Goal: Transaction & Acquisition: Purchase product/service

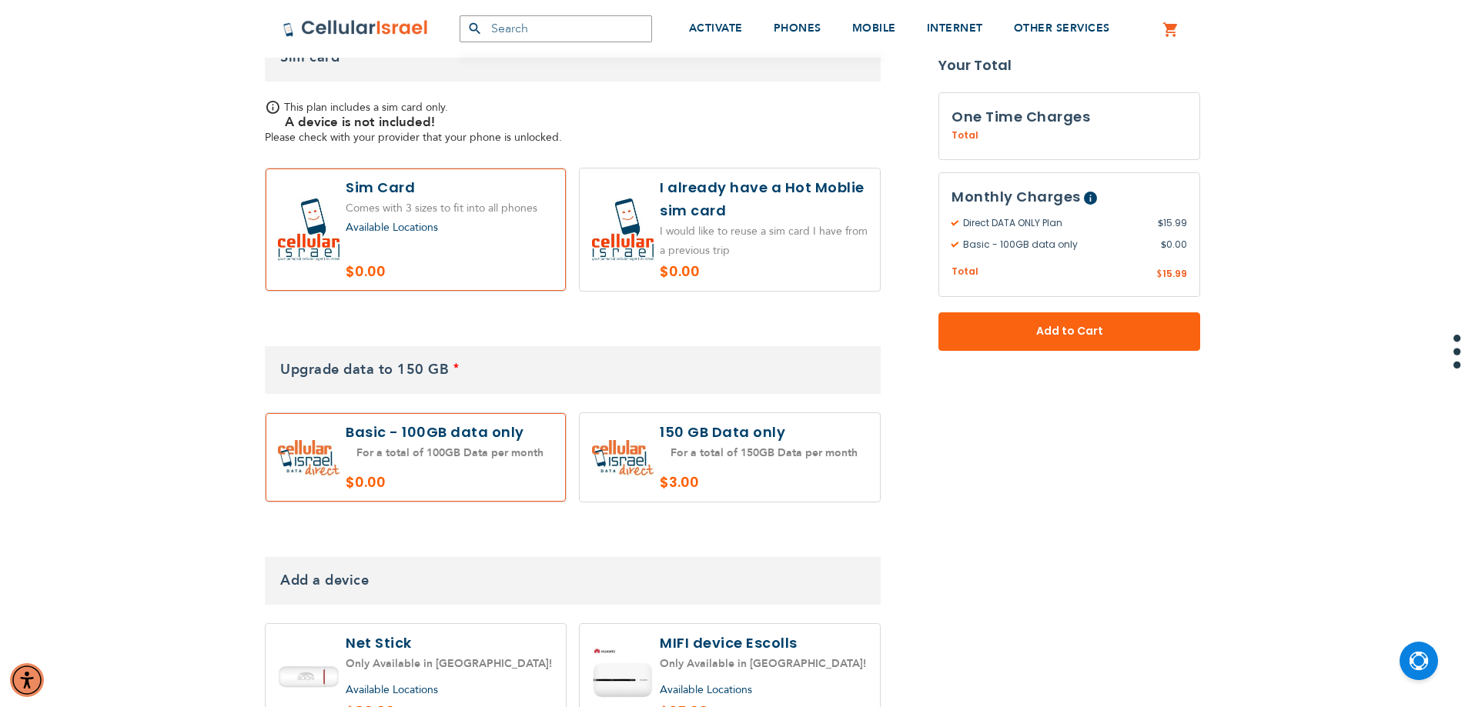
scroll to position [1001, 0]
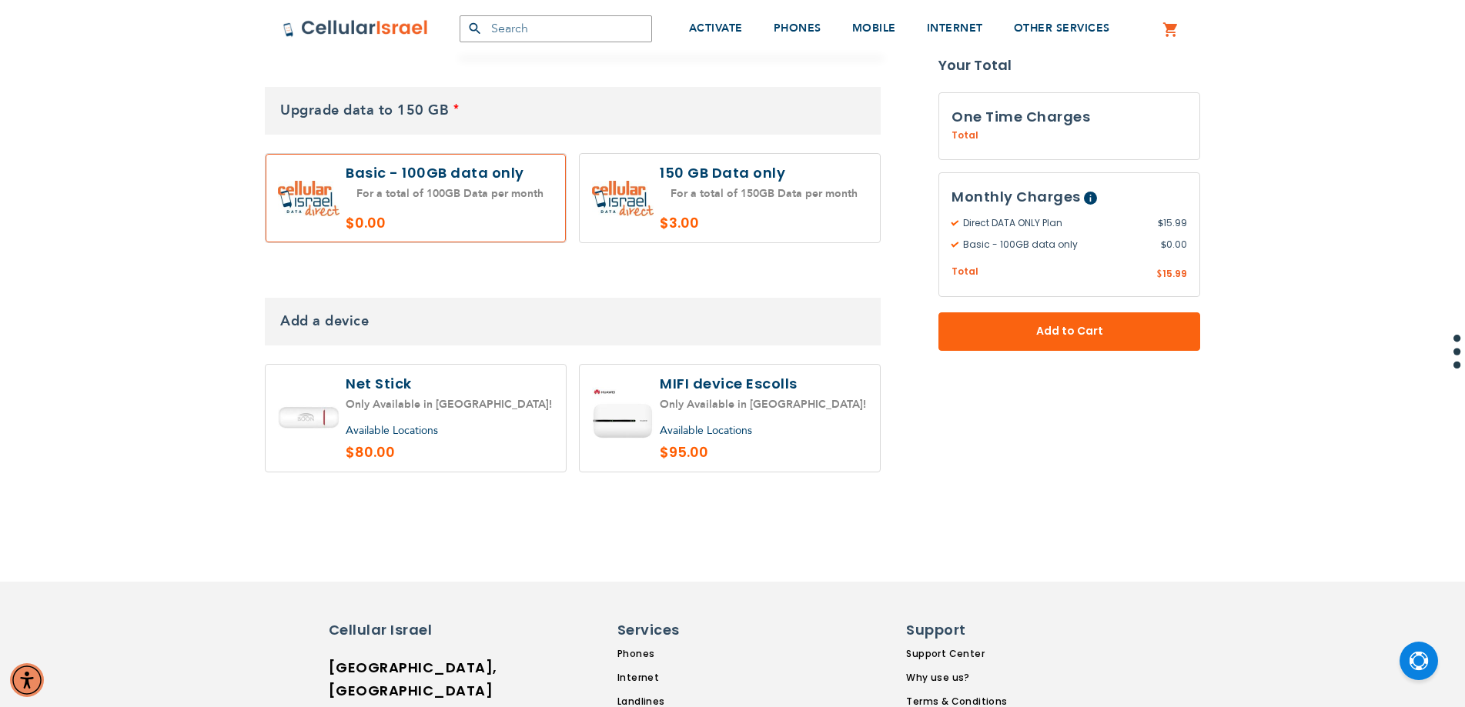
click at [775, 385] on label at bounding box center [730, 418] width 300 height 107
radio input "true"
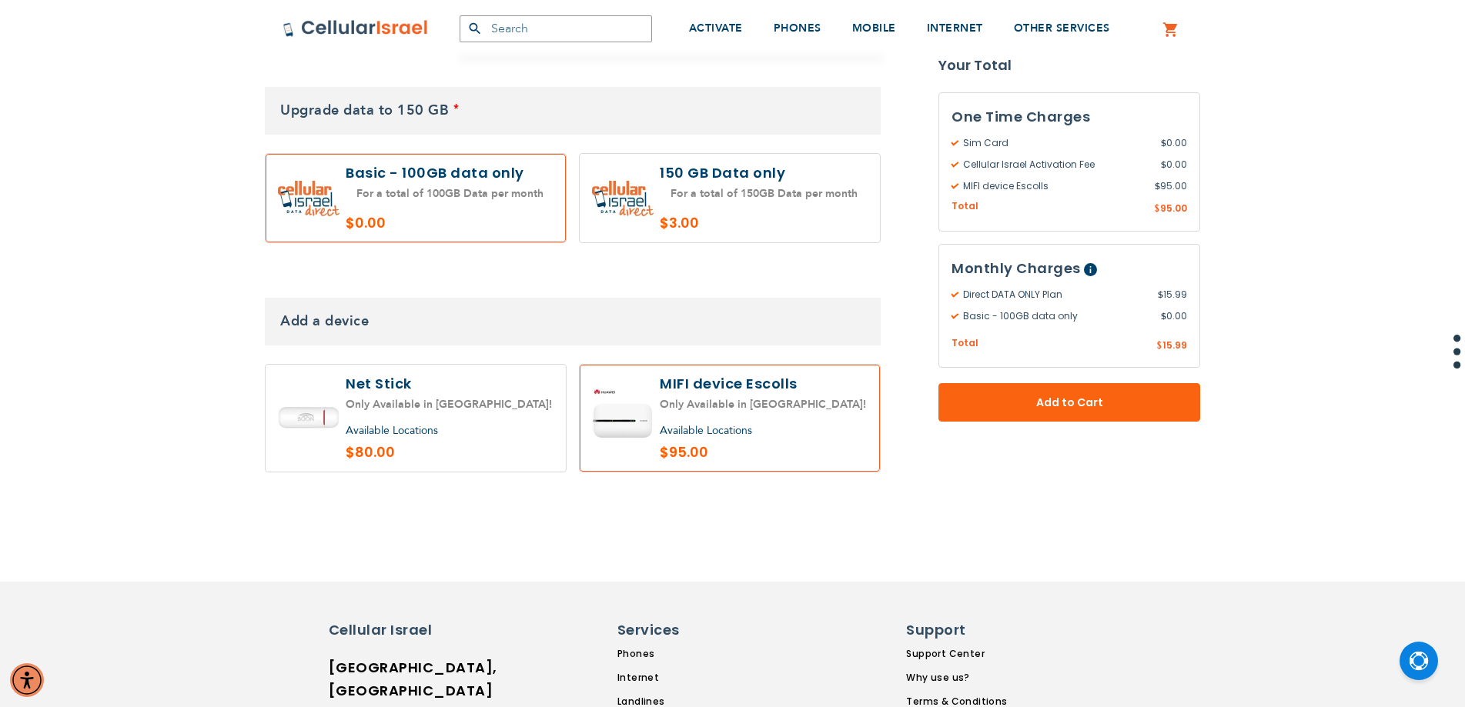
click at [420, 400] on label at bounding box center [416, 418] width 300 height 107
radio input "true"
click at [711, 408] on label at bounding box center [730, 418] width 300 height 107
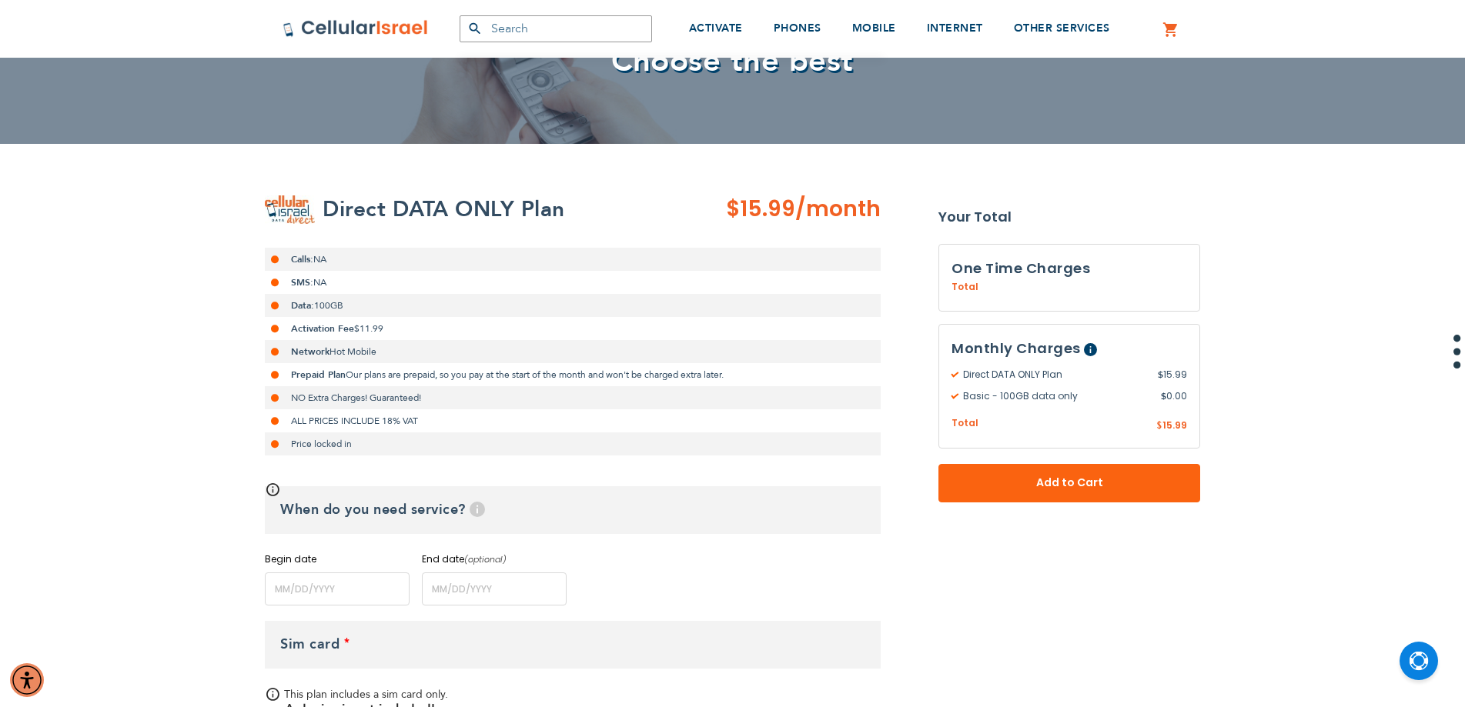
scroll to position [0, 0]
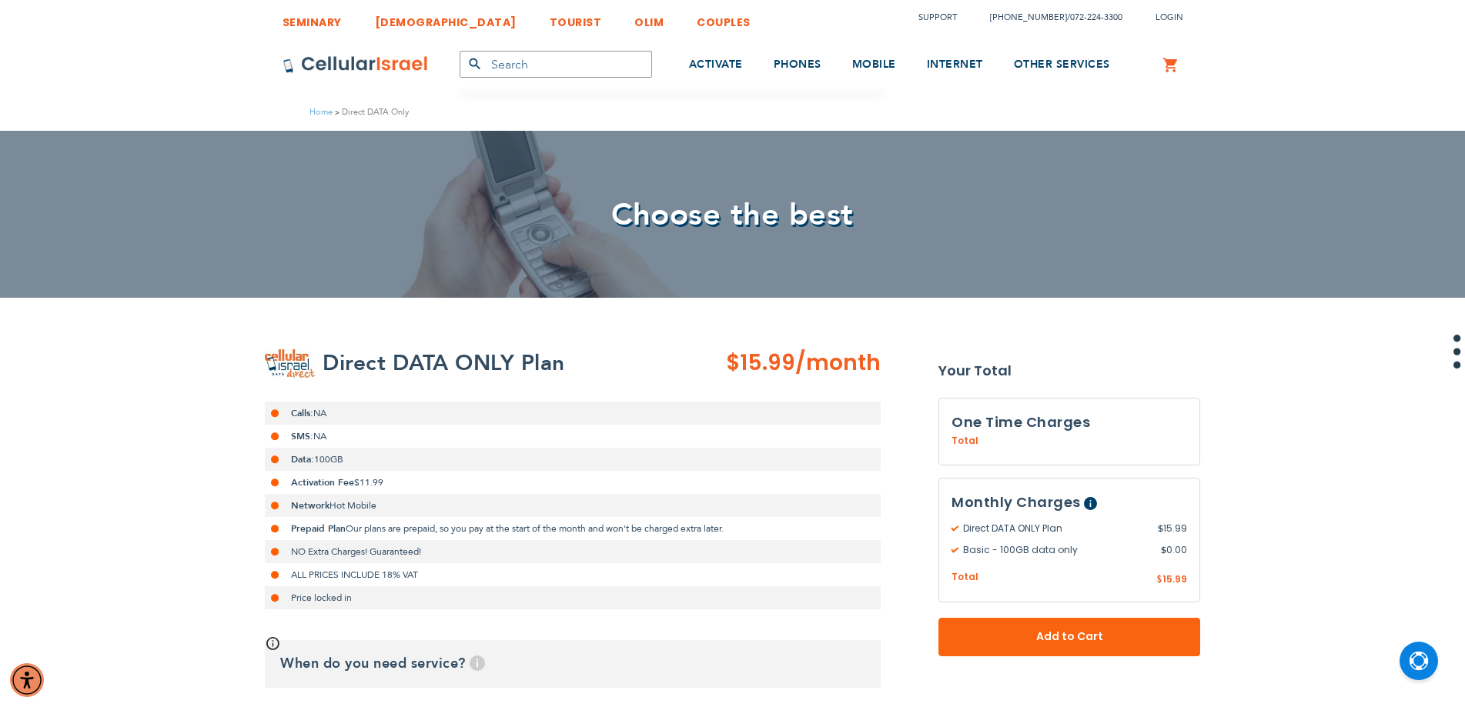
click at [350, 64] on img at bounding box center [356, 64] width 146 height 18
